Goal: Check status

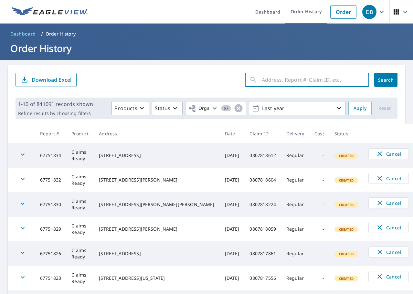
click at [274, 82] on input "text" at bounding box center [315, 80] width 107 height 18
drag, startPoint x: 274, startPoint y: 82, endPoint x: 263, endPoint y: 79, distance: 12.3
click at [263, 79] on input "text" at bounding box center [315, 80] width 107 height 18
click at [307, 78] on input "text" at bounding box center [315, 80] width 107 height 18
type input "0794948653"
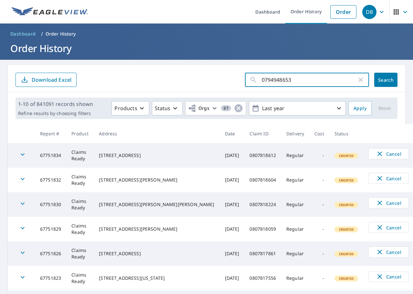
click button "Search" at bounding box center [385, 80] width 23 height 14
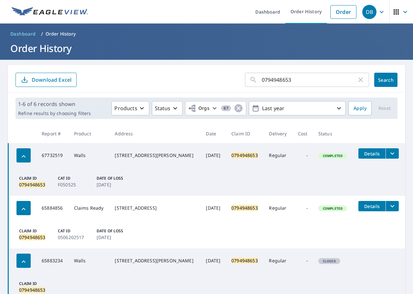
click at [388, 152] on icon "filesDropdownBtn-67732519" at bounding box center [392, 154] width 8 height 8
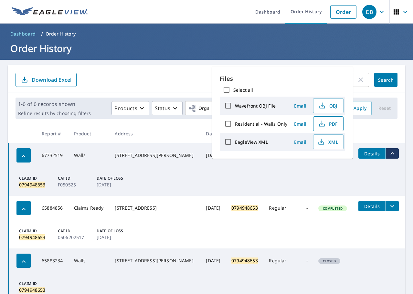
click at [319, 127] on icon "button" at bounding box center [322, 124] width 8 height 8
